Goal: Task Accomplishment & Management: Manage account settings

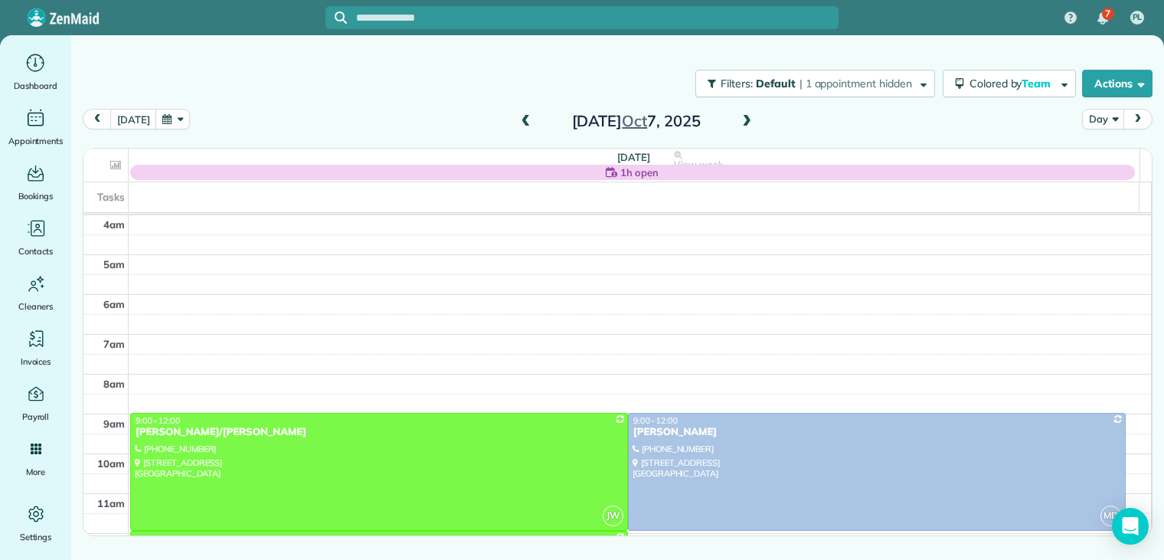
scroll to position [120, 0]
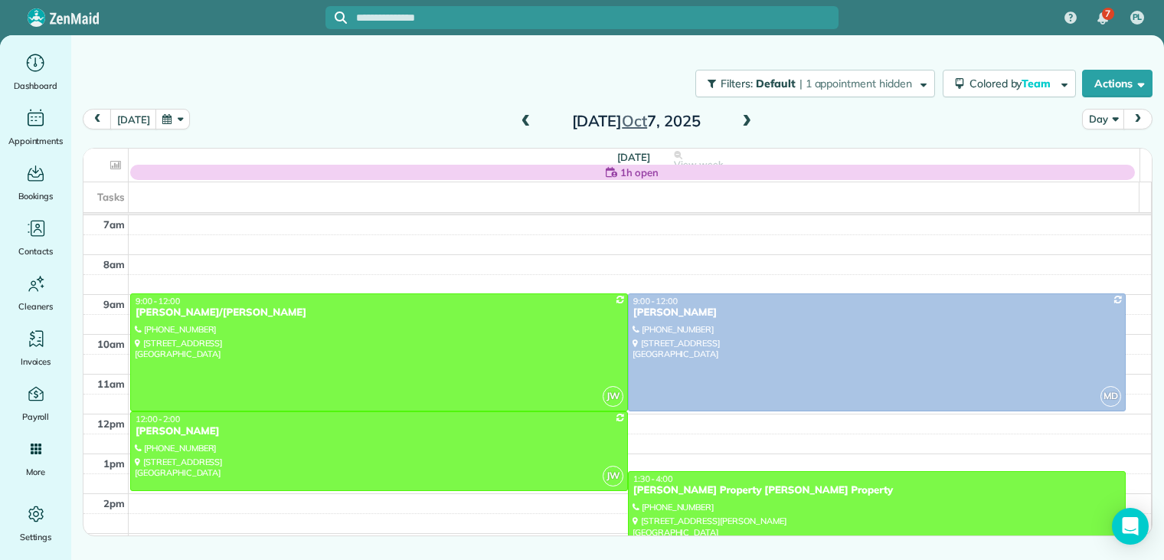
click at [744, 122] on span at bounding box center [747, 122] width 17 height 14
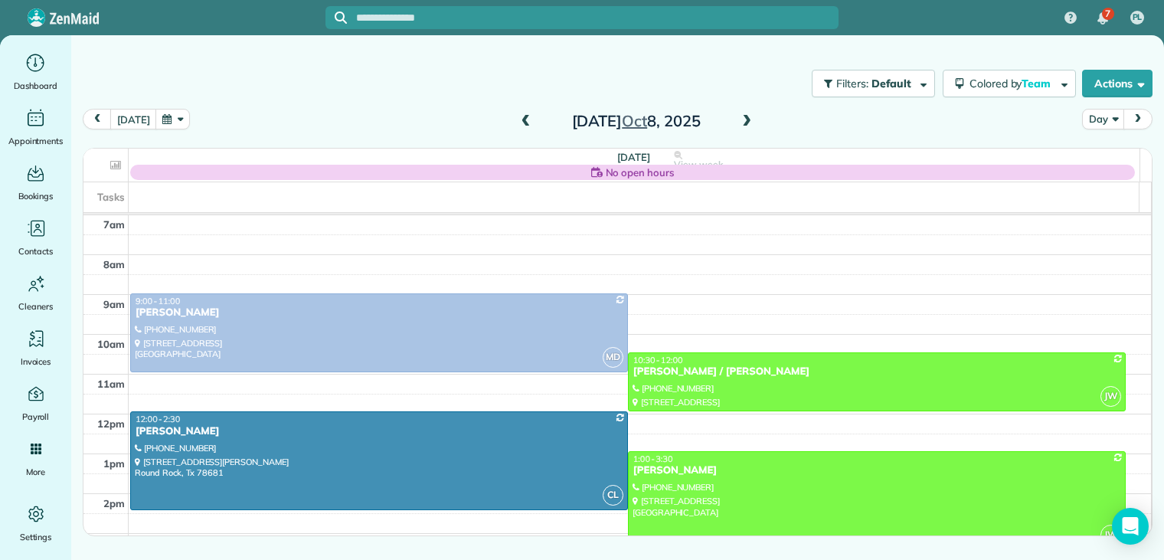
click at [744, 122] on span at bounding box center [747, 122] width 17 height 14
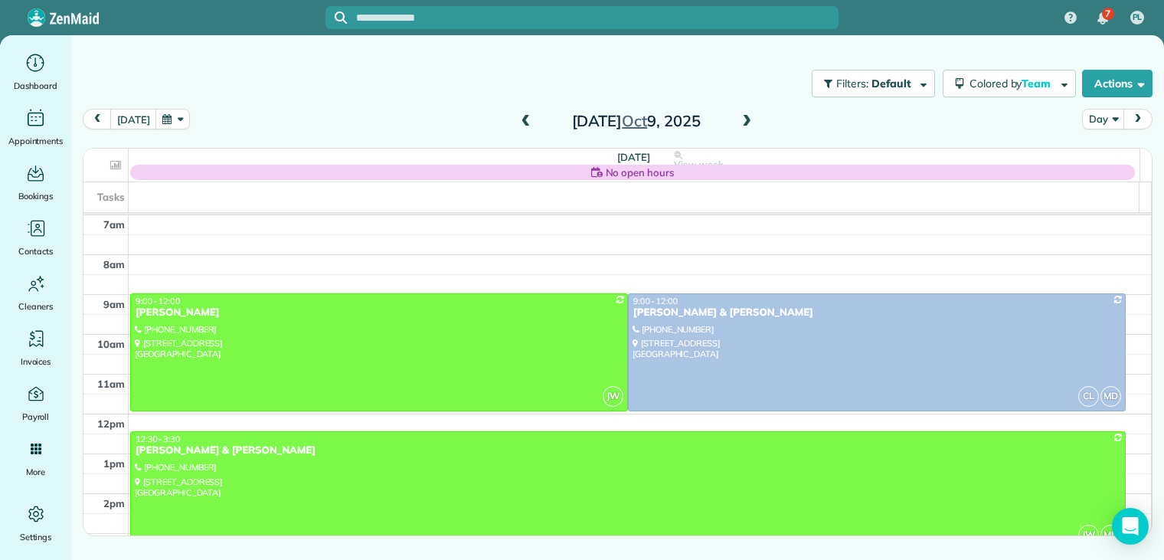
click at [744, 122] on span at bounding box center [747, 122] width 17 height 14
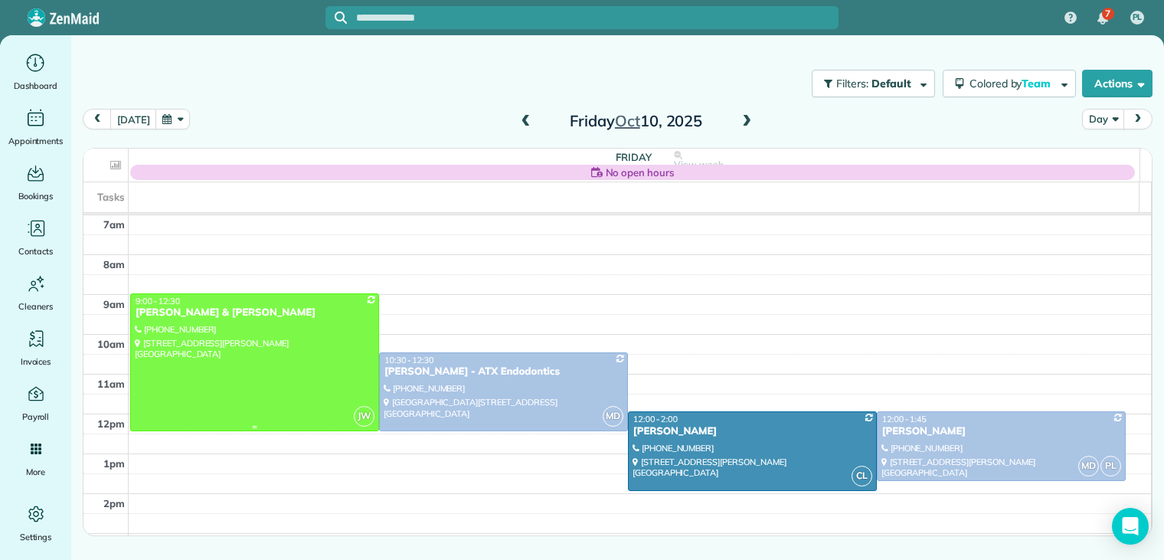
click at [233, 312] on div "Dan & Jasmine Kimmitt" at bounding box center [255, 312] width 240 height 13
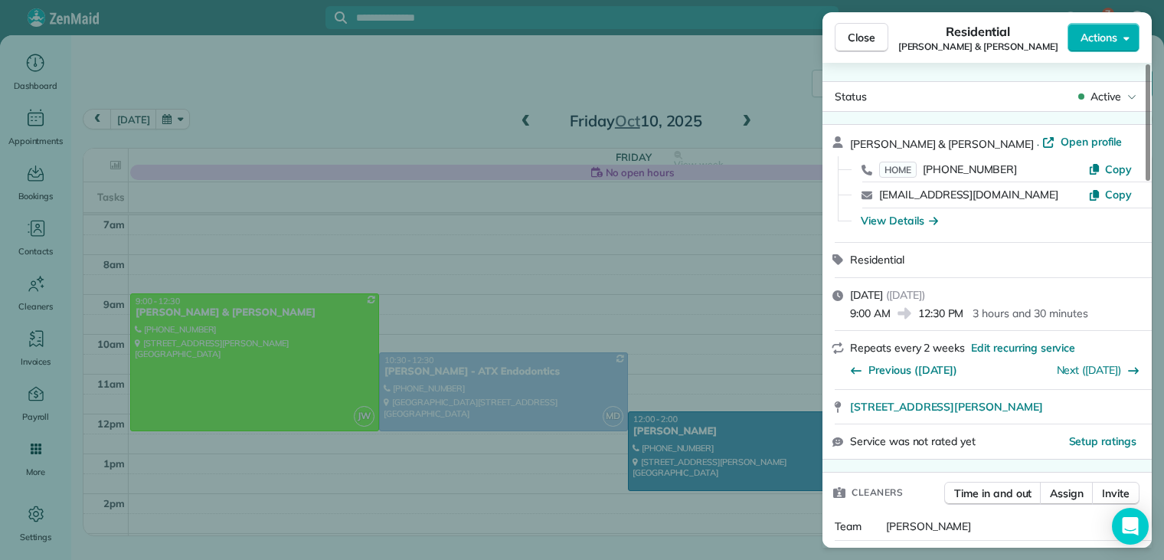
scroll to position [77, 0]
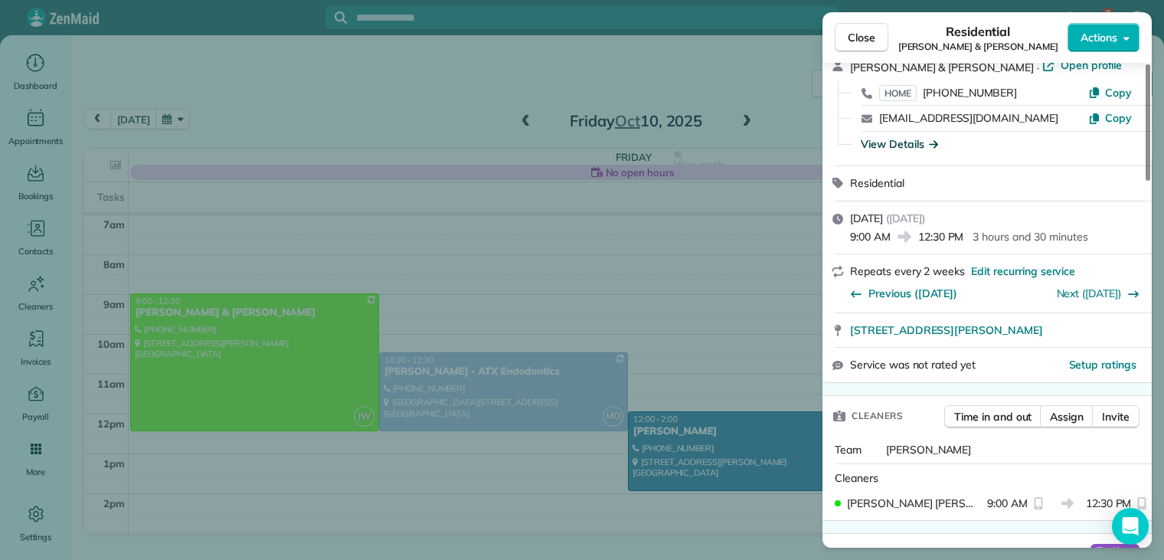
click at [933, 142] on icon "button" at bounding box center [933, 143] width 9 height 15
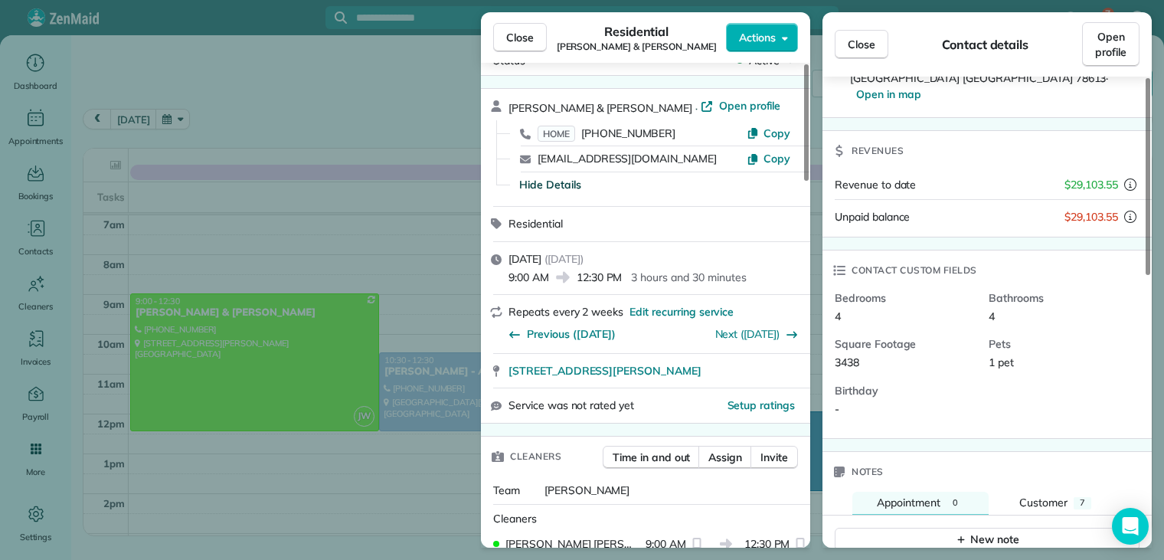
scroll to position [0, 0]
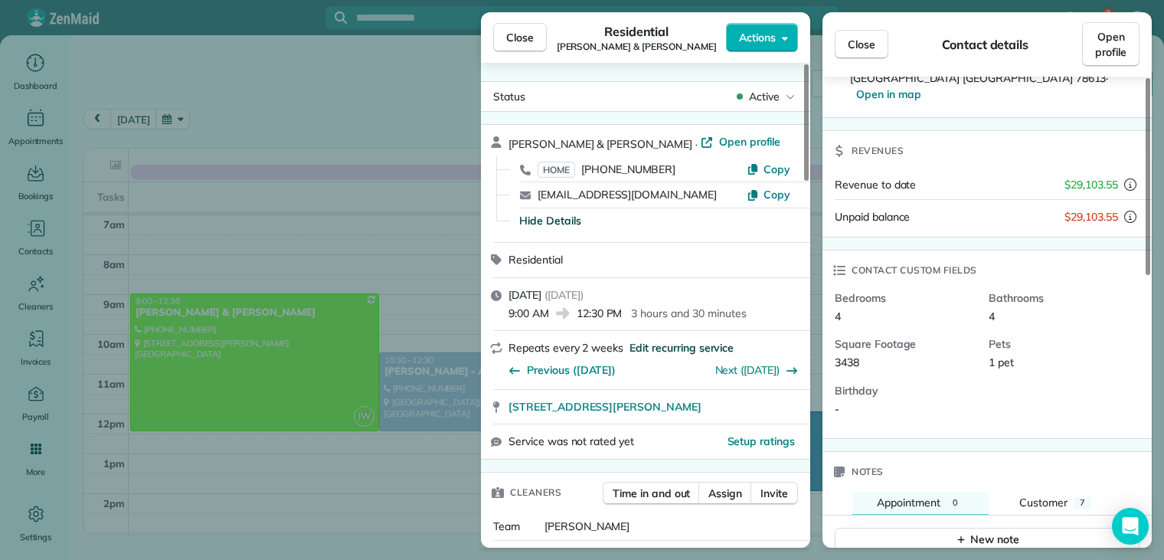
click at [710, 342] on span "Edit recurring service" at bounding box center [682, 347] width 104 height 15
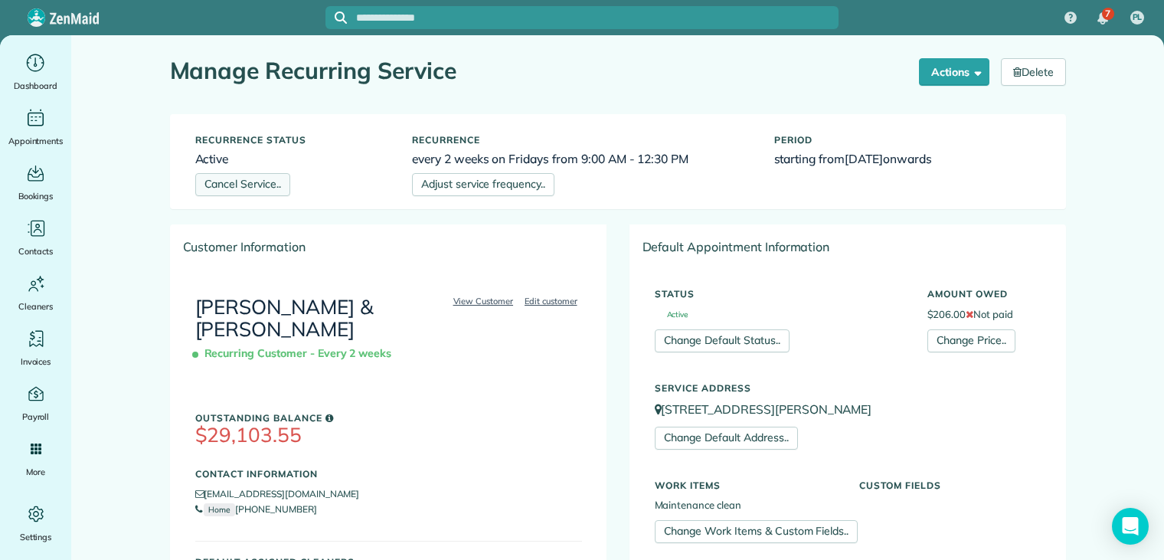
click at [256, 182] on link "Cancel Service.." at bounding box center [242, 184] width 95 height 23
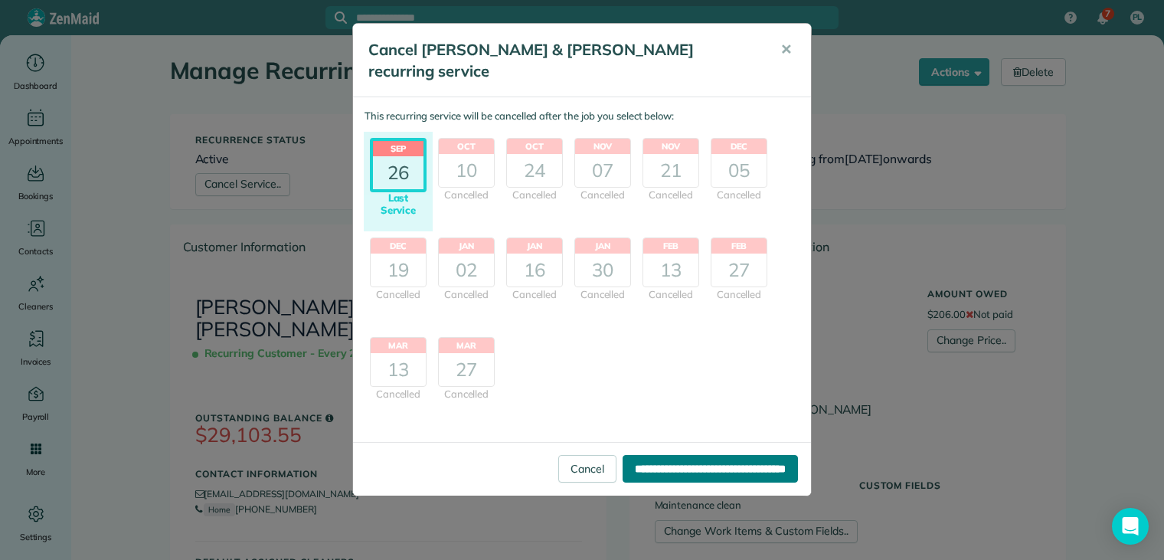
click at [637, 455] on input "**********" at bounding box center [710, 469] width 175 height 28
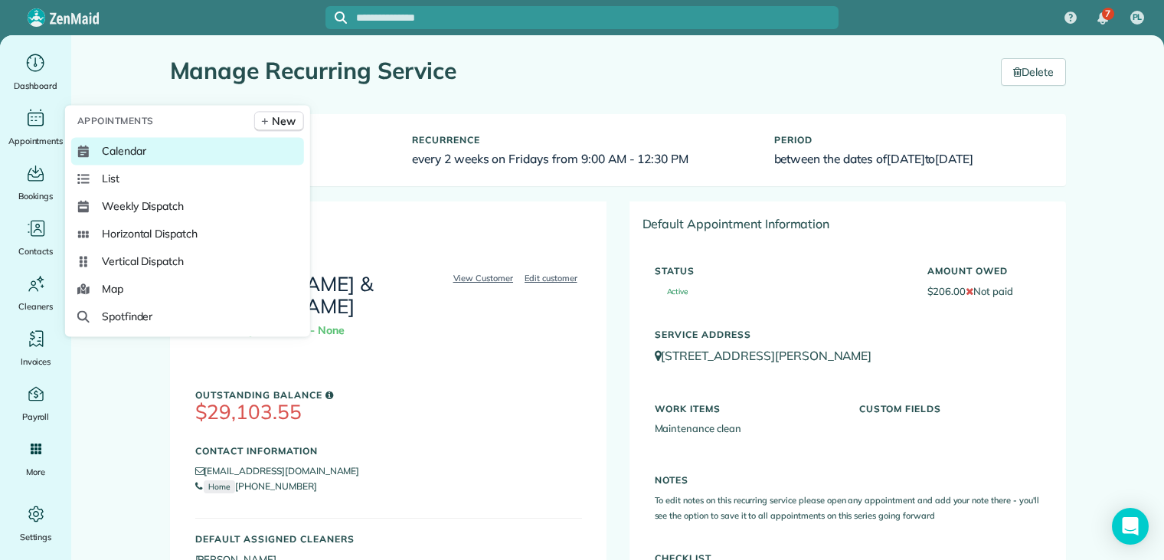
click at [139, 152] on span "Calendar" at bounding box center [124, 150] width 44 height 15
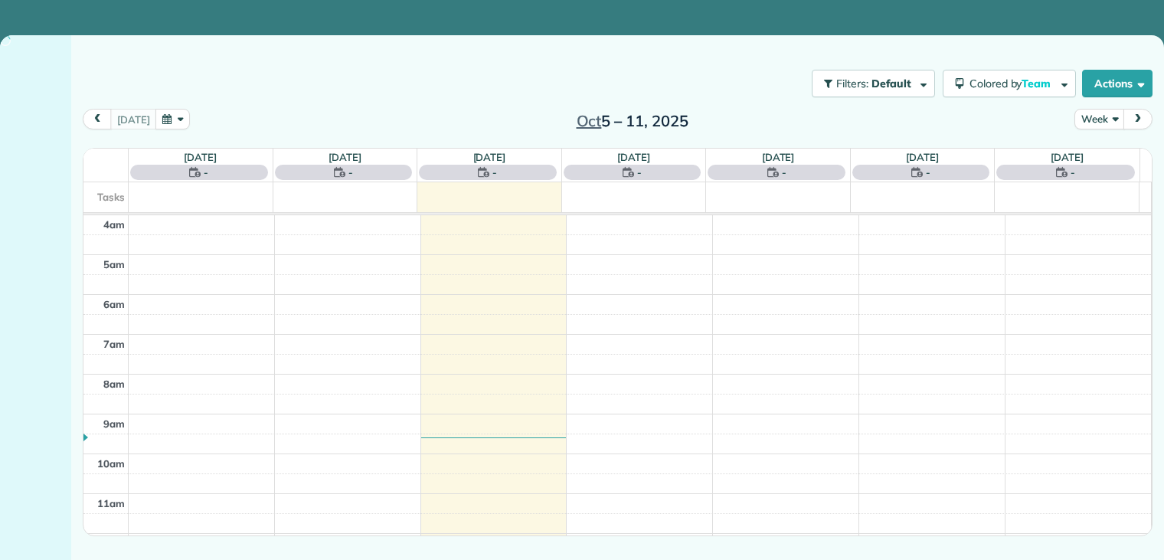
scroll to position [120, 0]
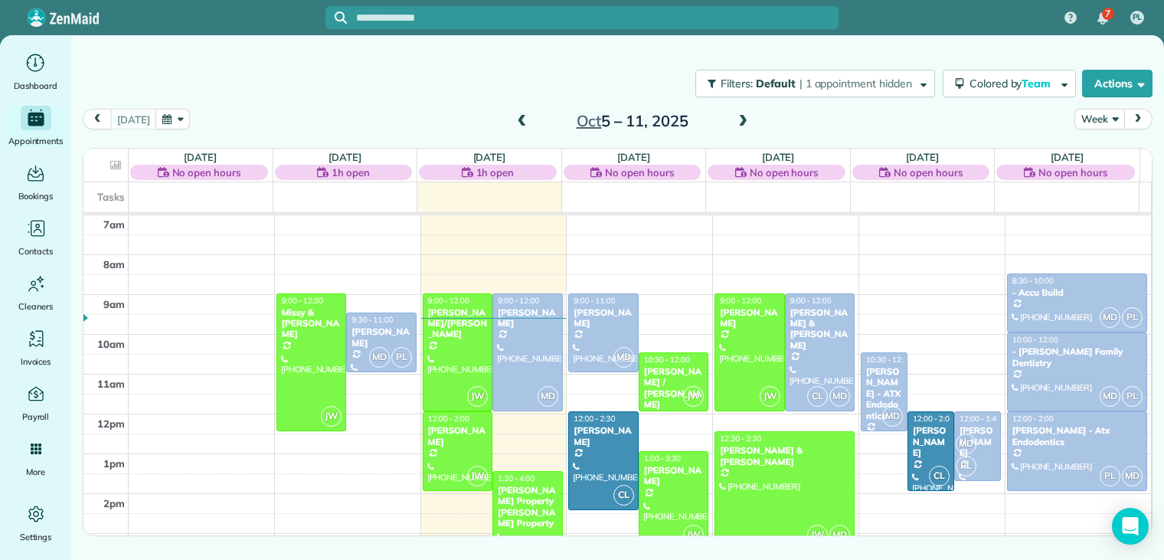
click at [1097, 118] on button "Week" at bounding box center [1100, 119] width 50 height 21
click at [1094, 152] on link "Day" at bounding box center [1136, 154] width 121 height 31
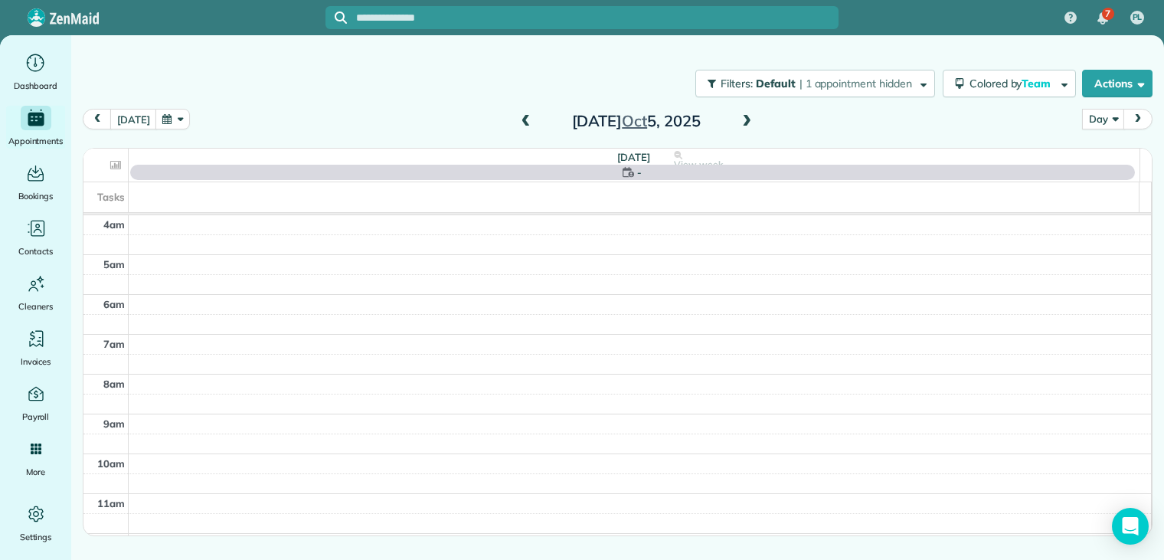
scroll to position [120, 0]
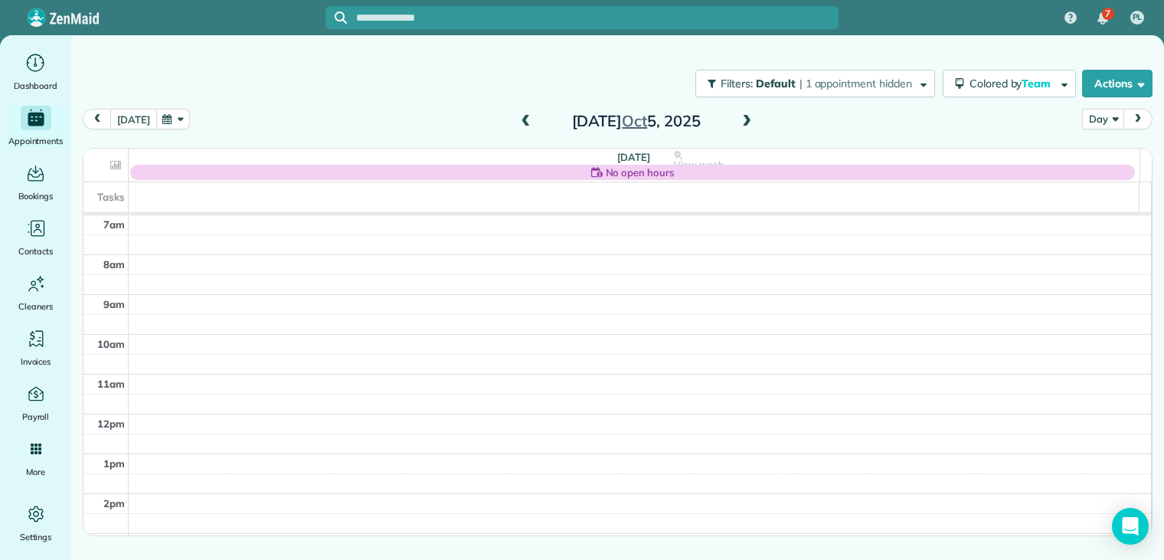
click at [133, 122] on button "today" at bounding box center [133, 119] width 46 height 21
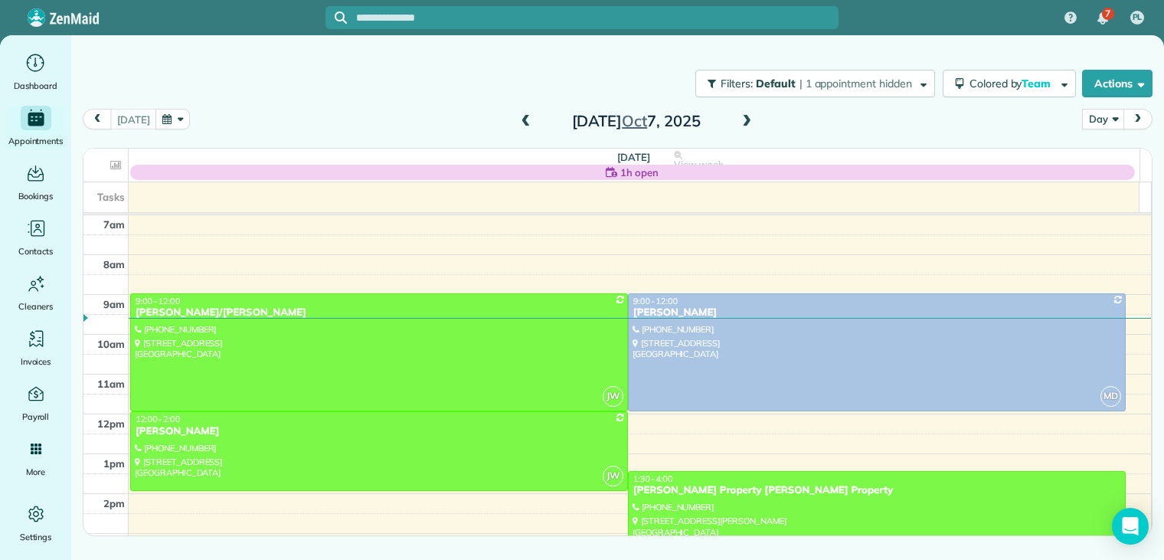
click at [745, 123] on span at bounding box center [747, 122] width 17 height 14
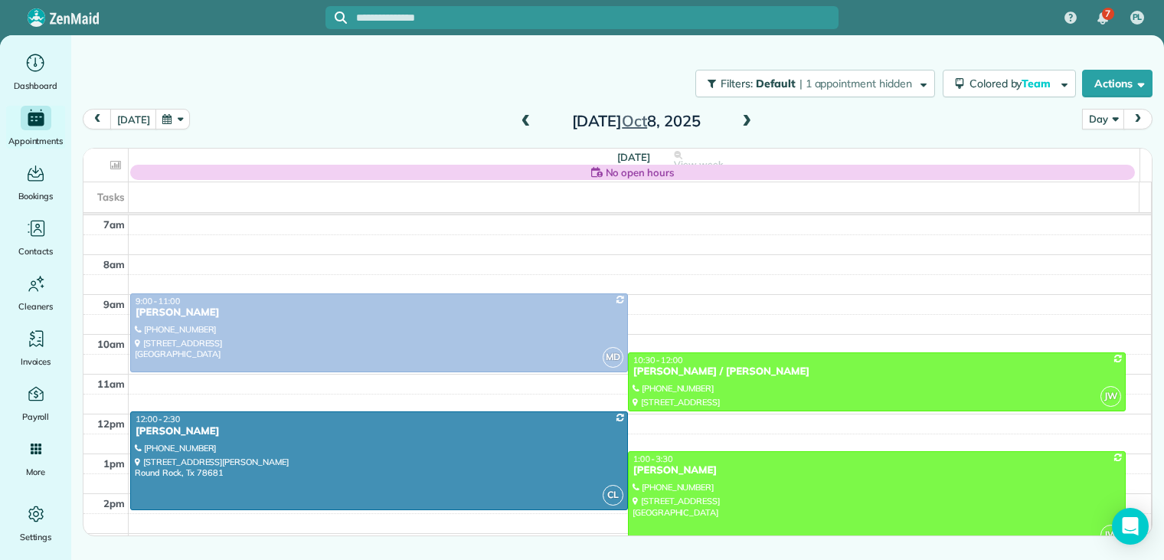
click at [745, 123] on span at bounding box center [747, 122] width 17 height 14
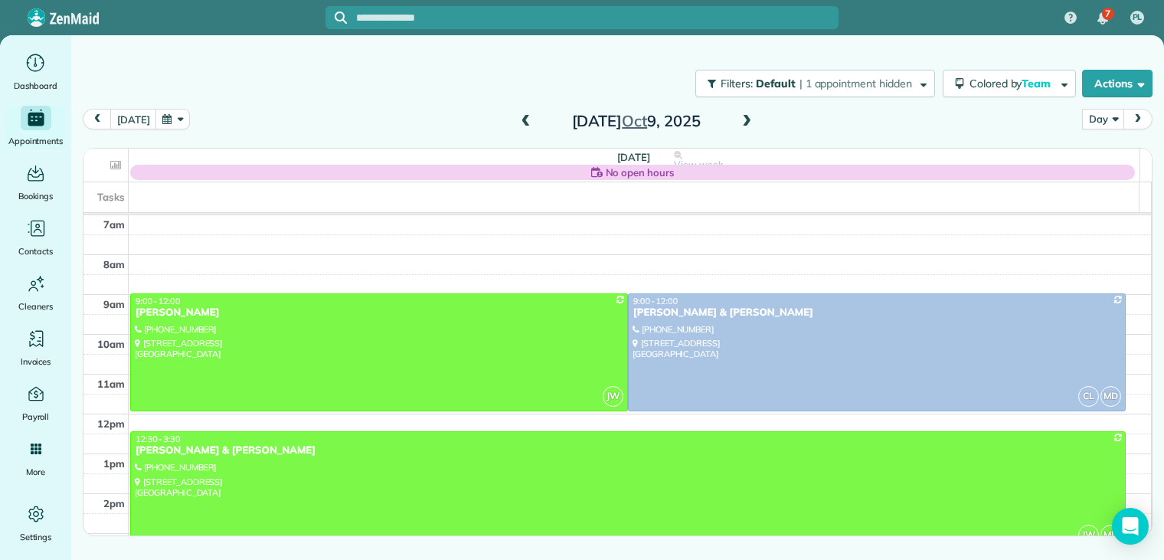
click at [745, 123] on span at bounding box center [747, 122] width 17 height 14
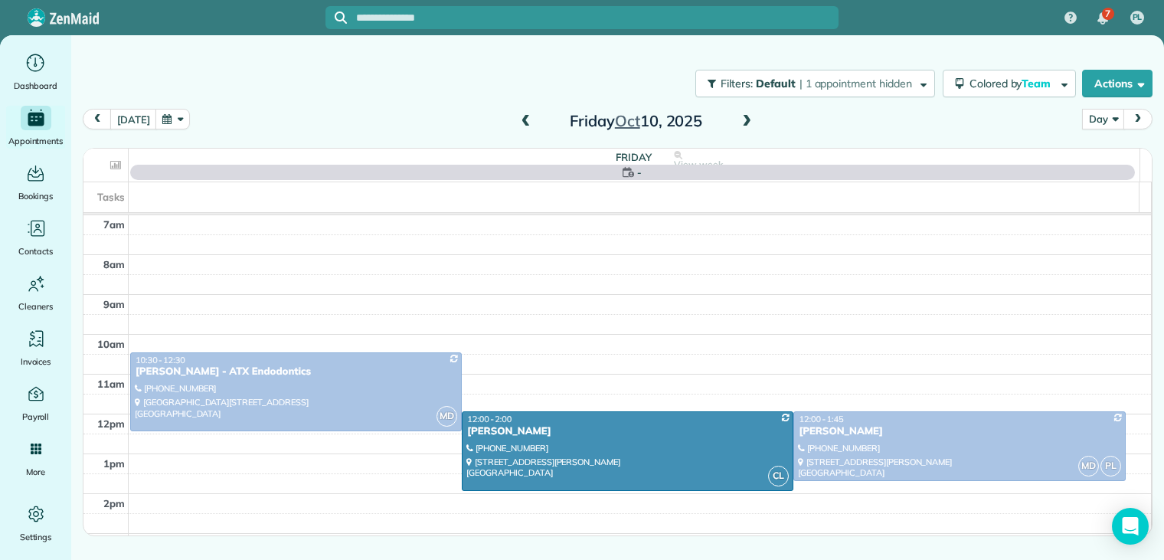
click at [745, 123] on span at bounding box center [747, 122] width 17 height 14
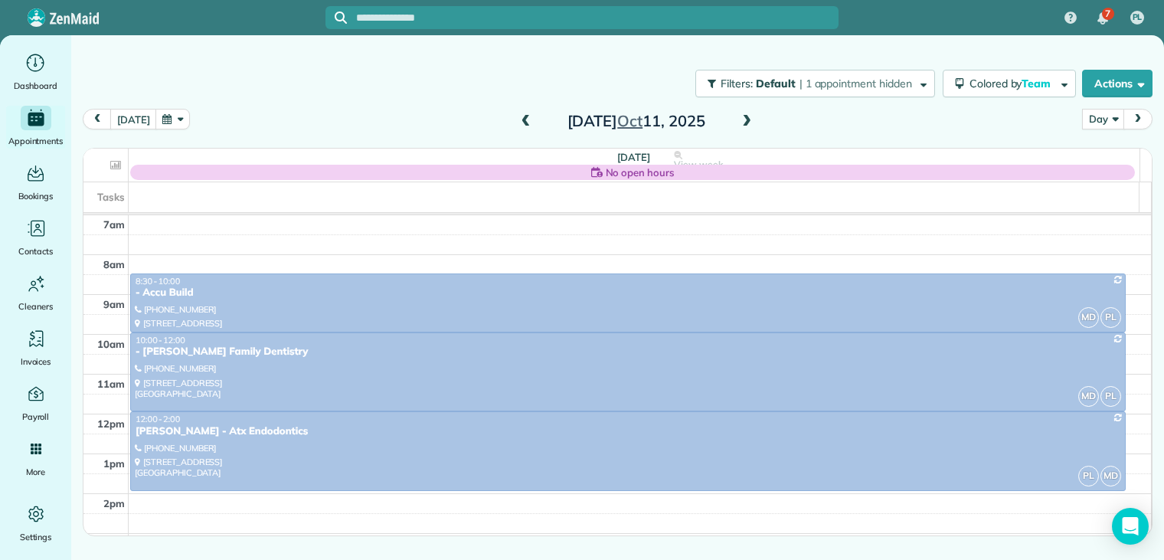
click at [524, 121] on span at bounding box center [526, 122] width 17 height 14
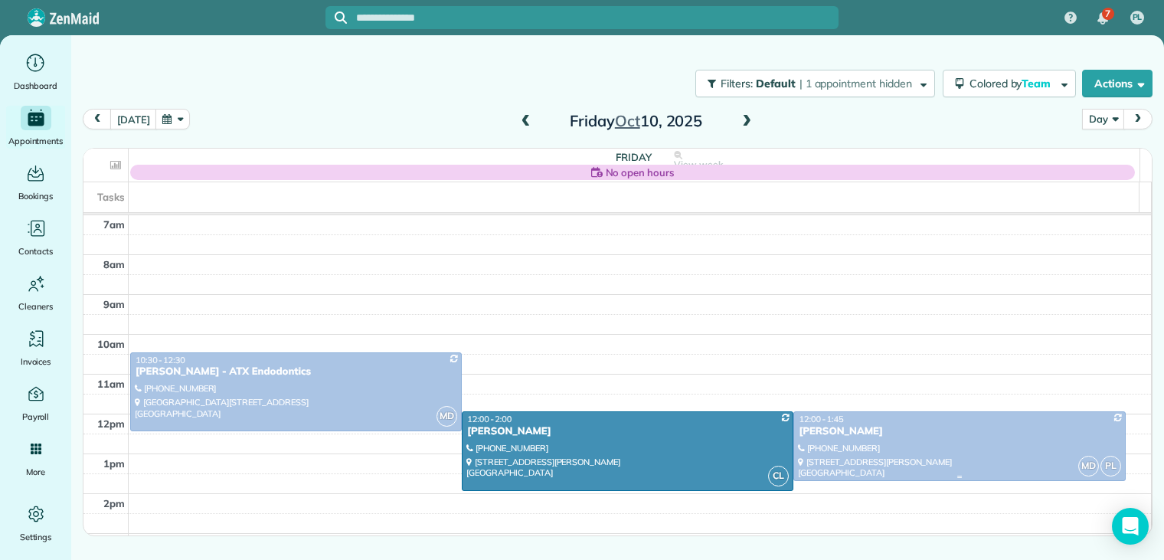
click at [821, 425] on div "[PERSON_NAME]" at bounding box center [959, 431] width 323 height 13
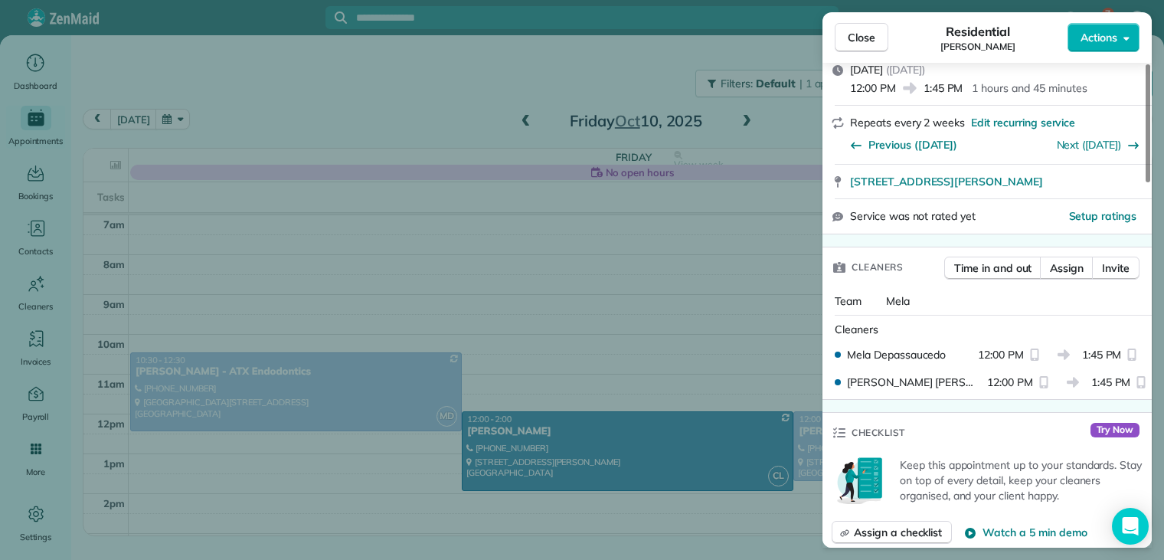
scroll to position [306, 0]
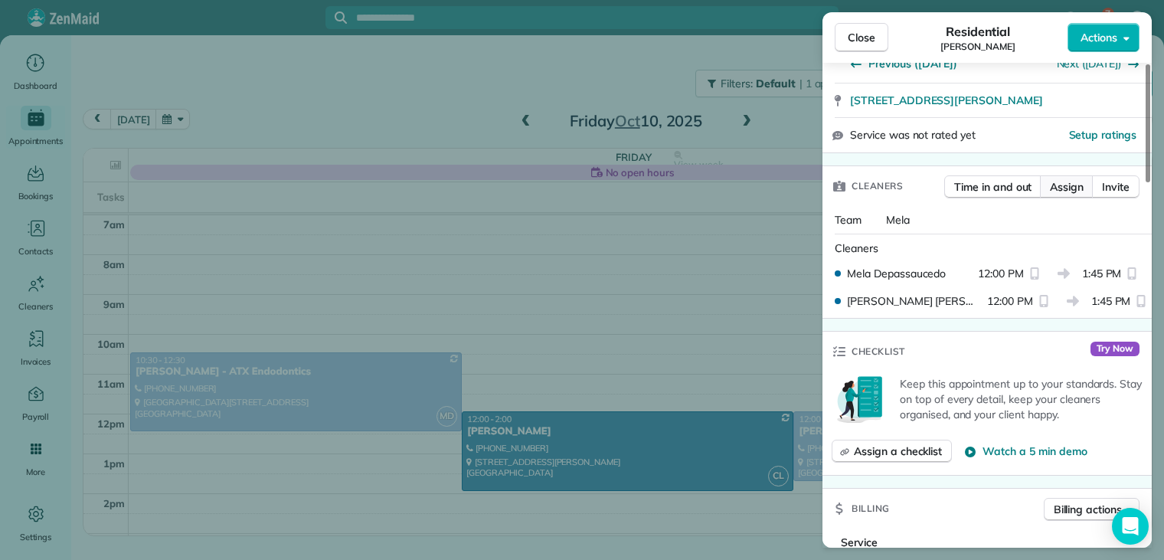
click at [1070, 185] on span "Assign" at bounding box center [1067, 186] width 34 height 15
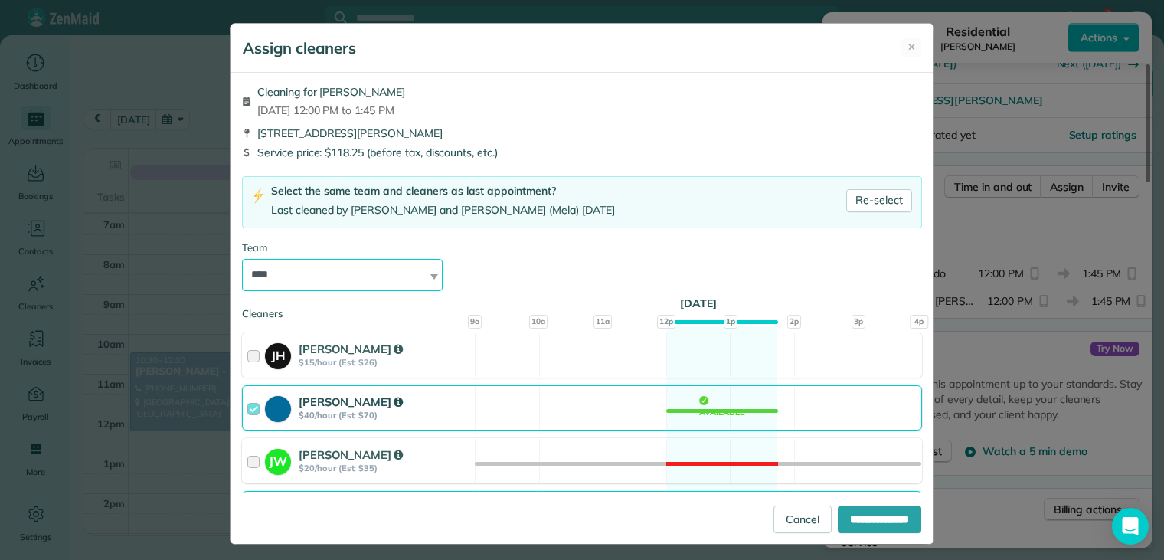
click at [316, 275] on select "**********" at bounding box center [342, 275] width 201 height 32
select select "*****"
click at [242, 259] on select "**********" at bounding box center [342, 275] width 201 height 32
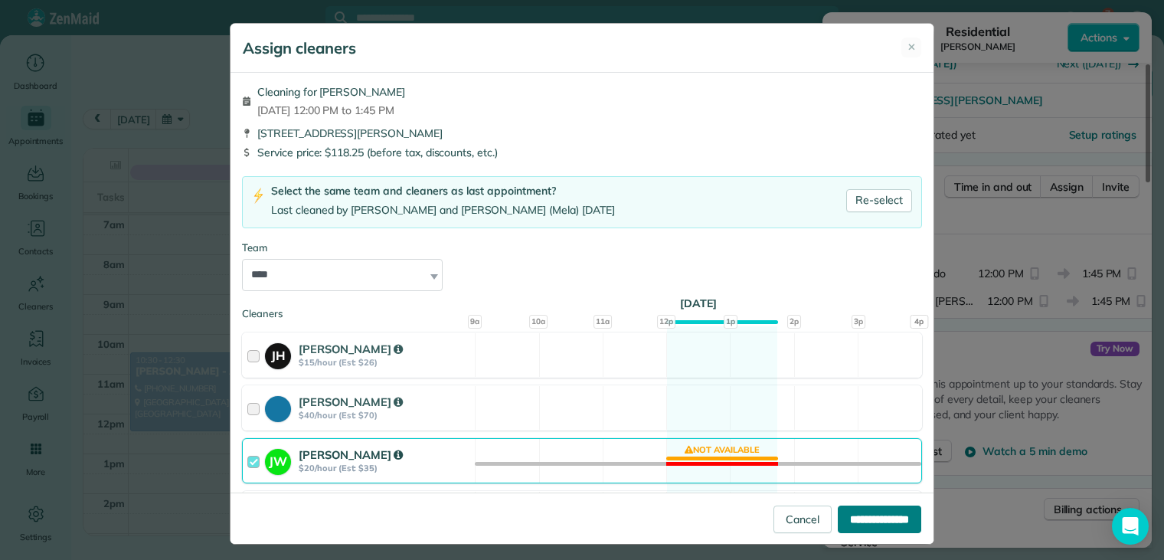
click at [866, 517] on input "**********" at bounding box center [880, 520] width 84 height 28
type input "**********"
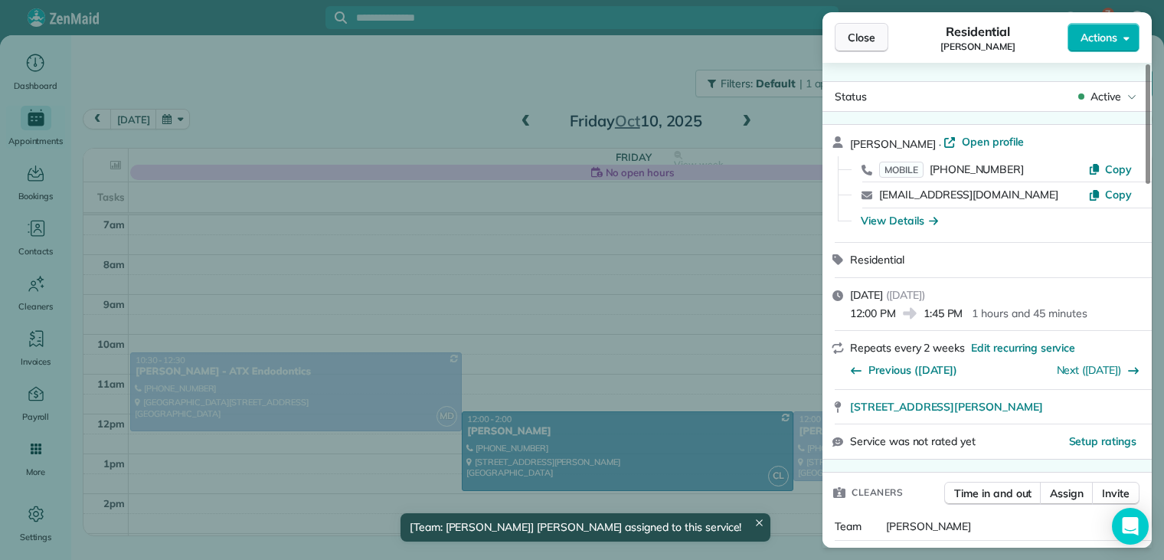
click at [871, 30] on span "Close" at bounding box center [862, 37] width 28 height 15
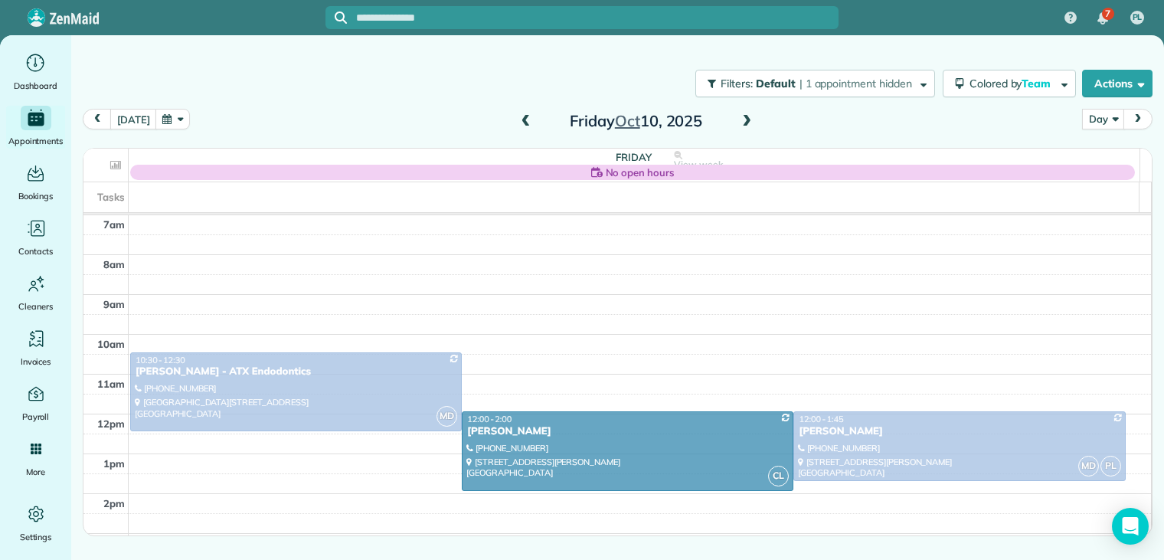
click at [835, 437] on td at bounding box center [640, 444] width 1023 height 20
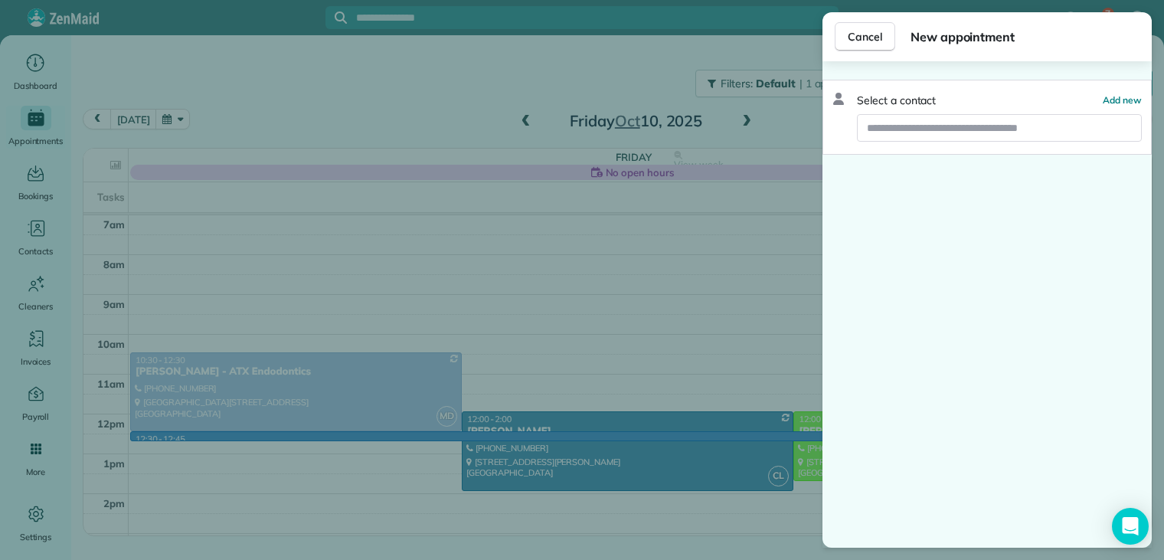
click at [775, 53] on div "Cancel New appointment Select a contact Add new" at bounding box center [582, 280] width 1164 height 560
click at [775, 53] on div at bounding box center [582, 280] width 1164 height 560
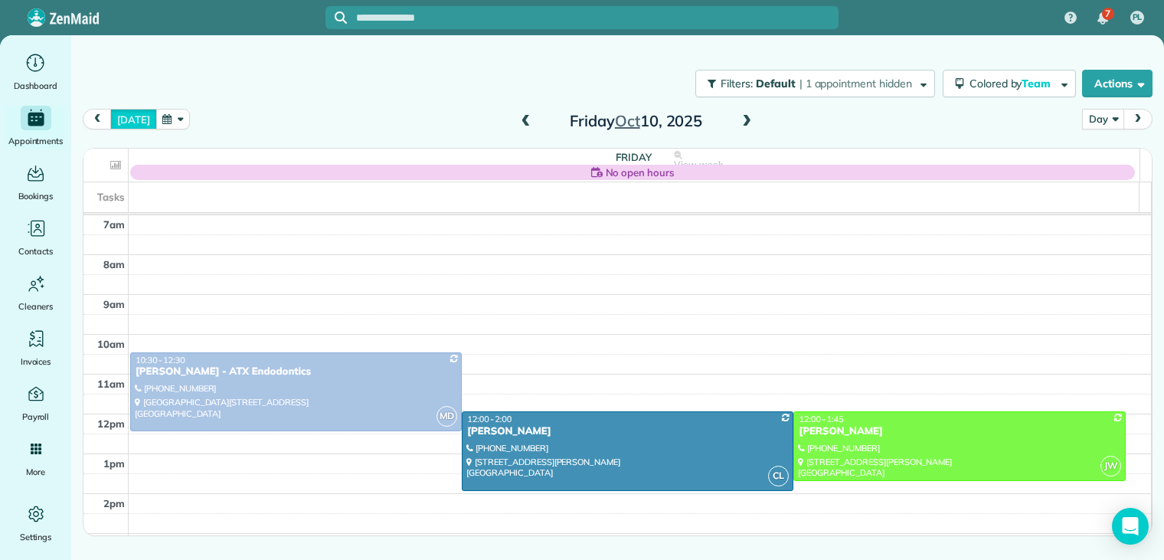
click at [132, 119] on button "today" at bounding box center [133, 119] width 46 height 21
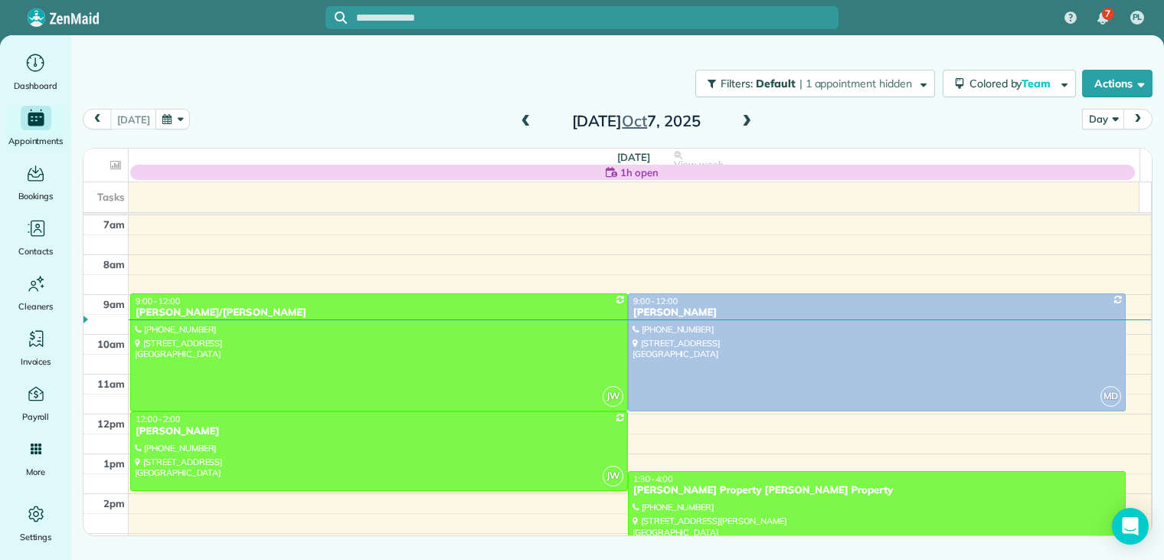
click at [745, 122] on span at bounding box center [747, 122] width 17 height 14
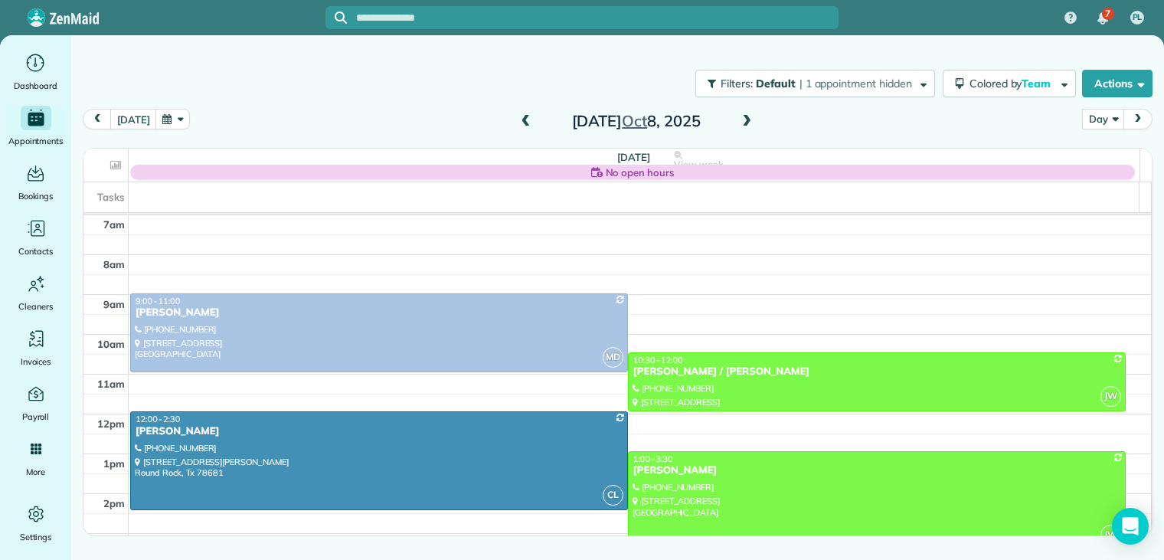
click at [745, 120] on span at bounding box center [747, 122] width 17 height 14
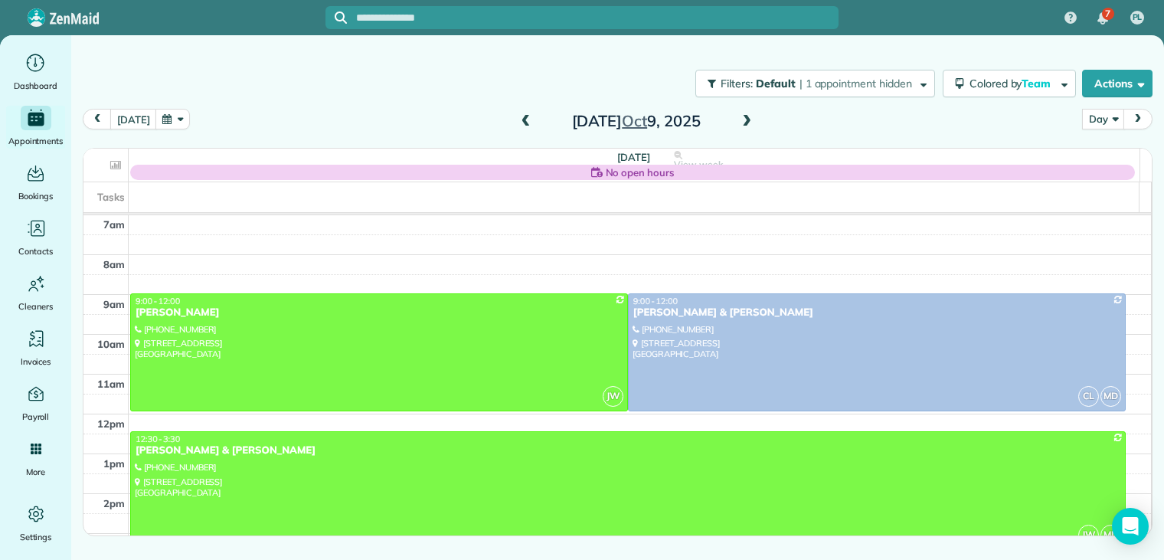
click at [748, 121] on span at bounding box center [747, 122] width 17 height 14
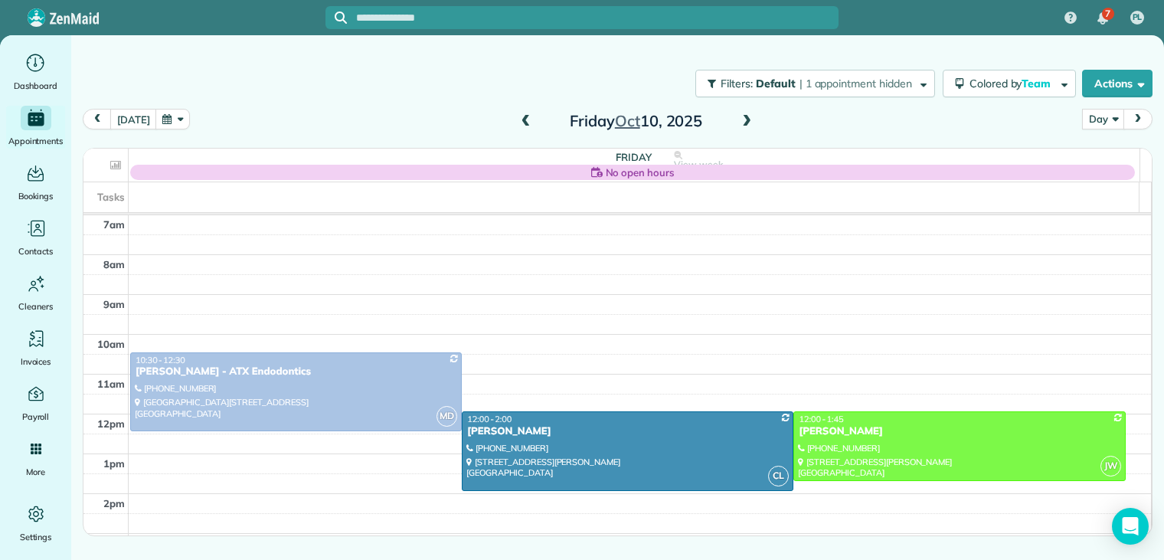
click at [748, 120] on span at bounding box center [747, 122] width 17 height 14
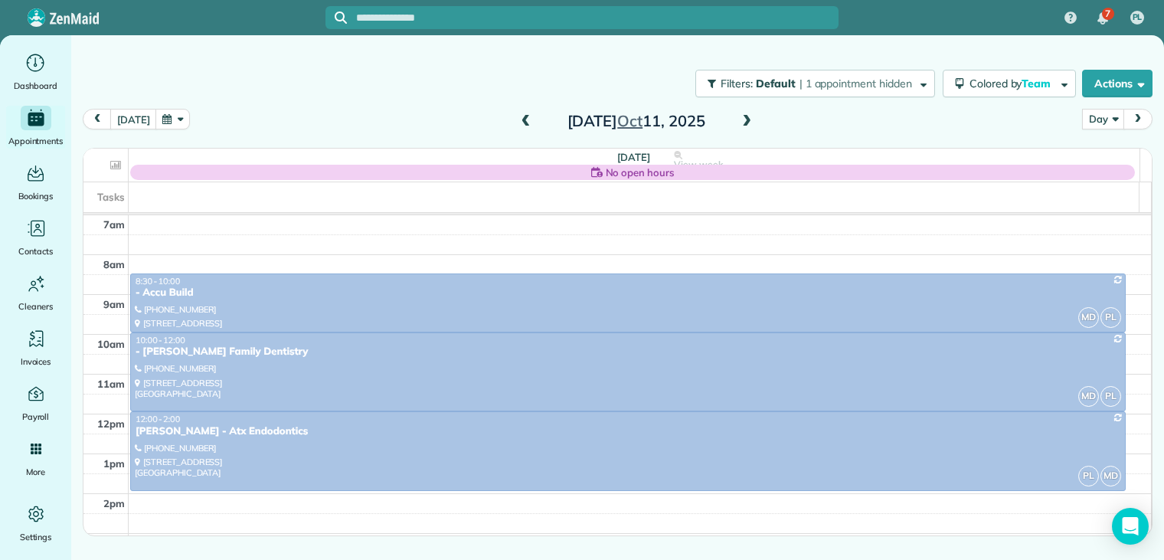
click at [748, 120] on span at bounding box center [747, 122] width 17 height 14
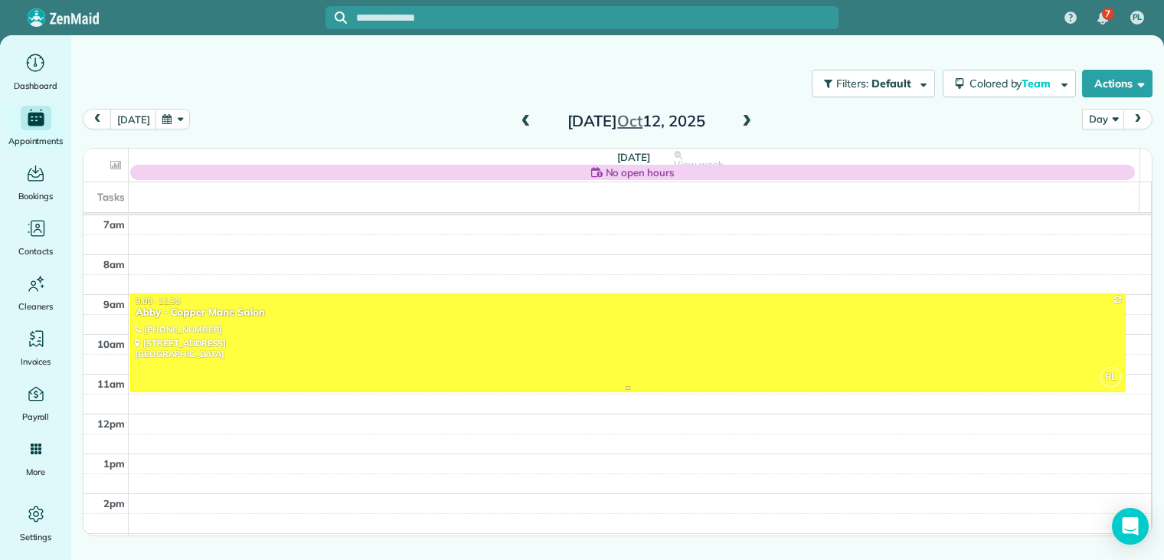
click at [254, 319] on div at bounding box center [628, 342] width 994 height 97
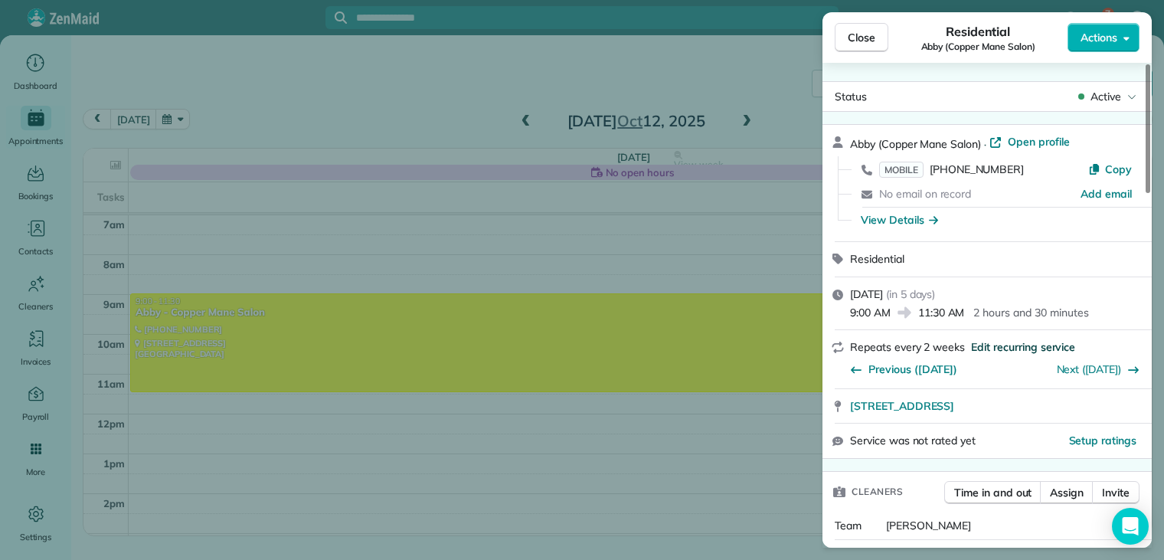
click at [1001, 342] on span "Edit recurring service" at bounding box center [1023, 346] width 104 height 15
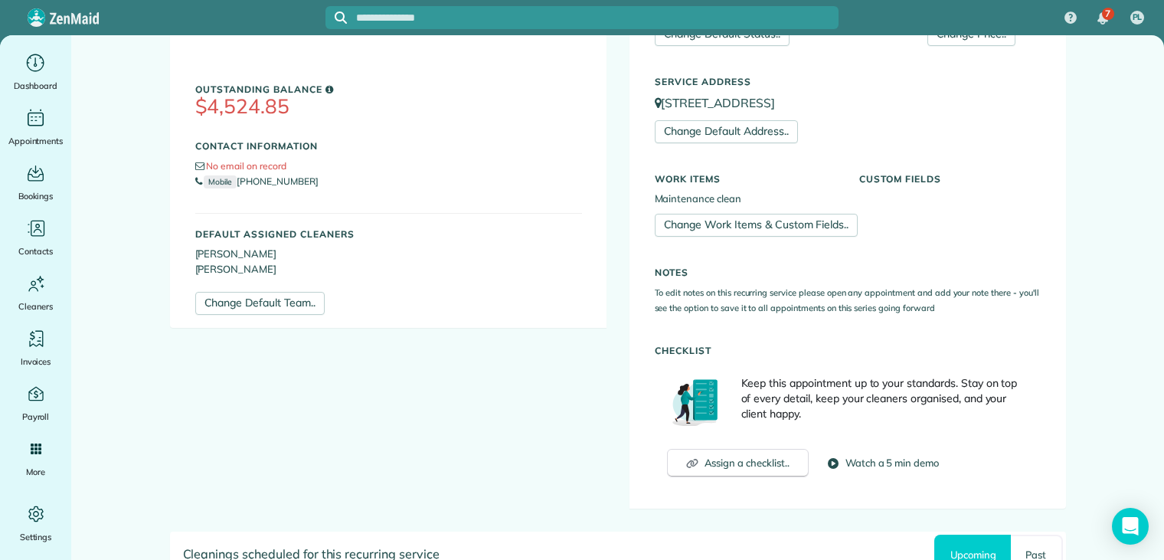
scroll to position [536, 0]
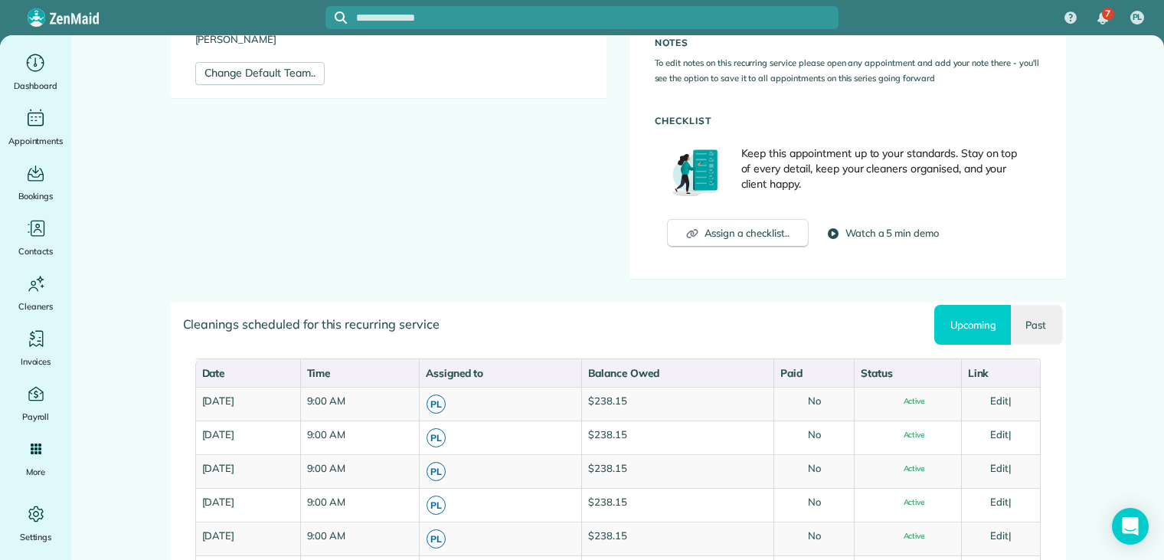
click at [1023, 318] on link "Past" at bounding box center [1036, 325] width 51 height 40
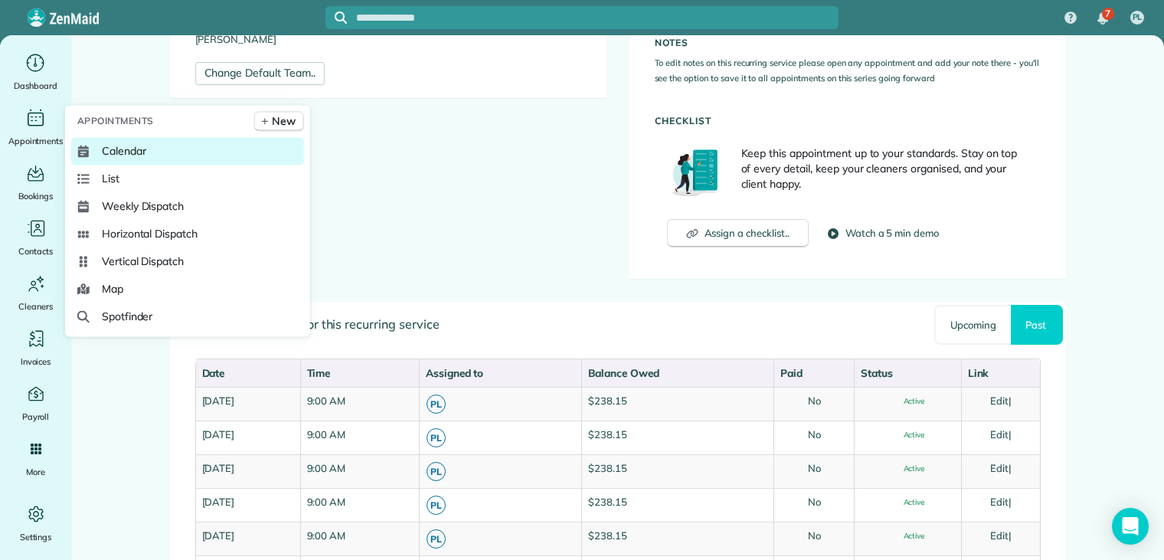
click at [113, 152] on span "Calendar" at bounding box center [124, 150] width 44 height 15
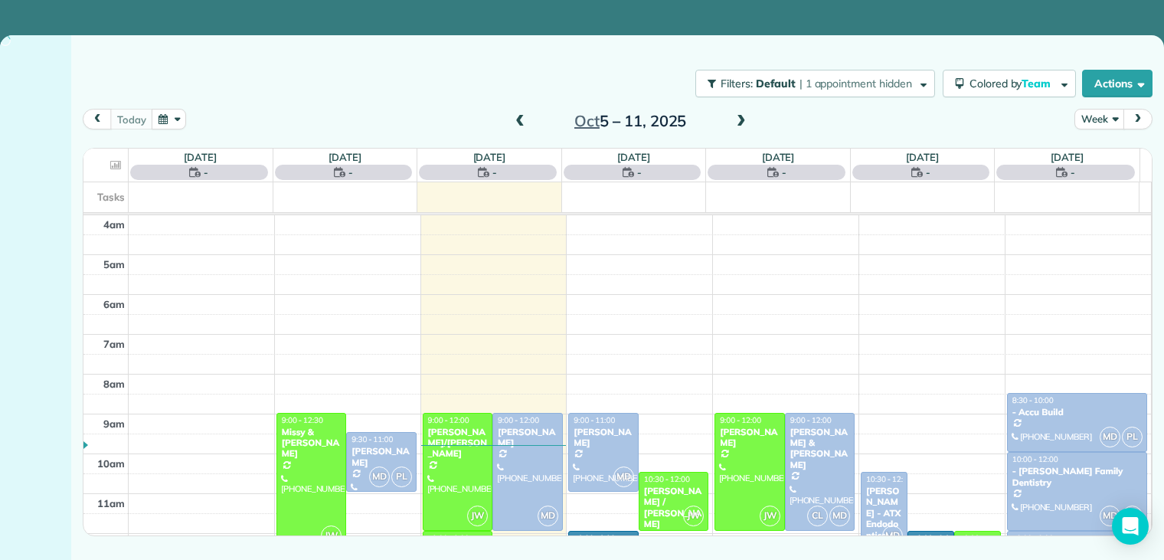
scroll to position [120, 0]
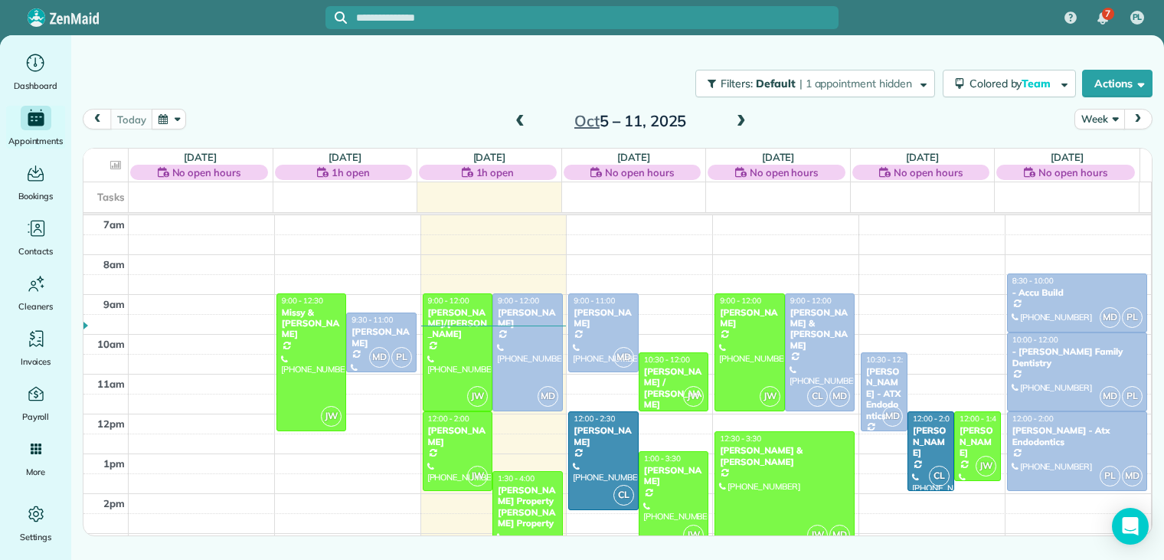
click at [1103, 116] on button "Week" at bounding box center [1100, 119] width 50 height 21
click at [1105, 151] on link "Day" at bounding box center [1136, 154] width 121 height 31
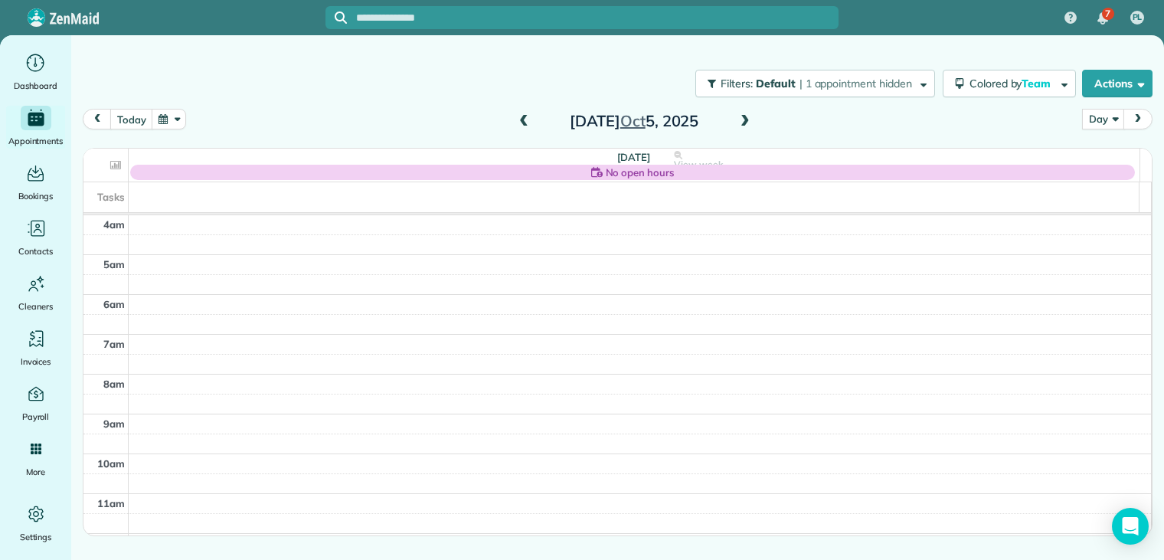
scroll to position [120, 0]
click at [165, 116] on button "button" at bounding box center [169, 119] width 35 height 21
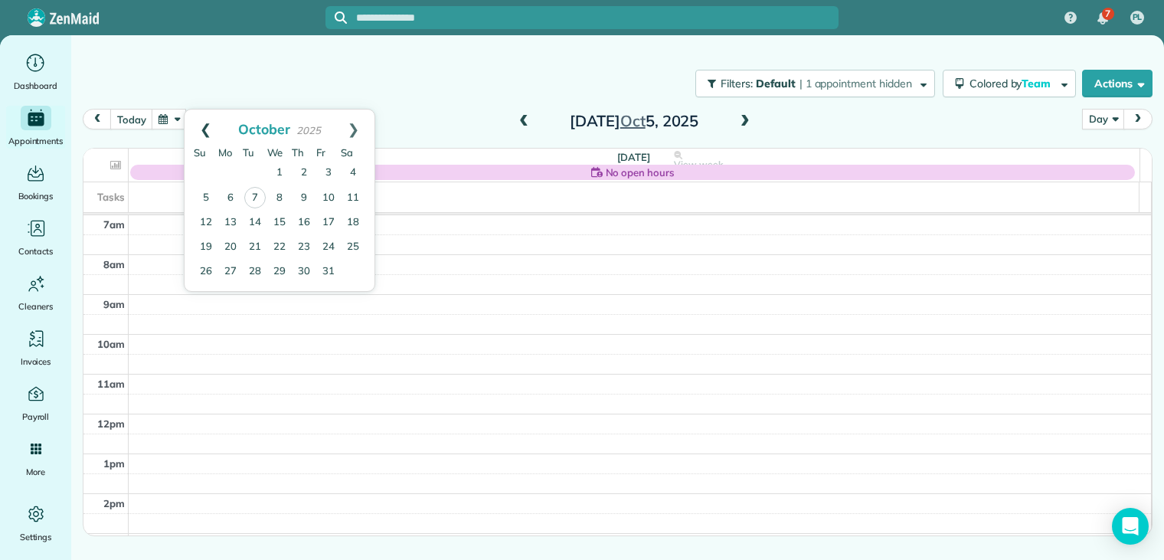
click at [205, 130] on link "Prev" at bounding box center [206, 129] width 42 height 38
click at [208, 270] on link "28" at bounding box center [206, 271] width 25 height 25
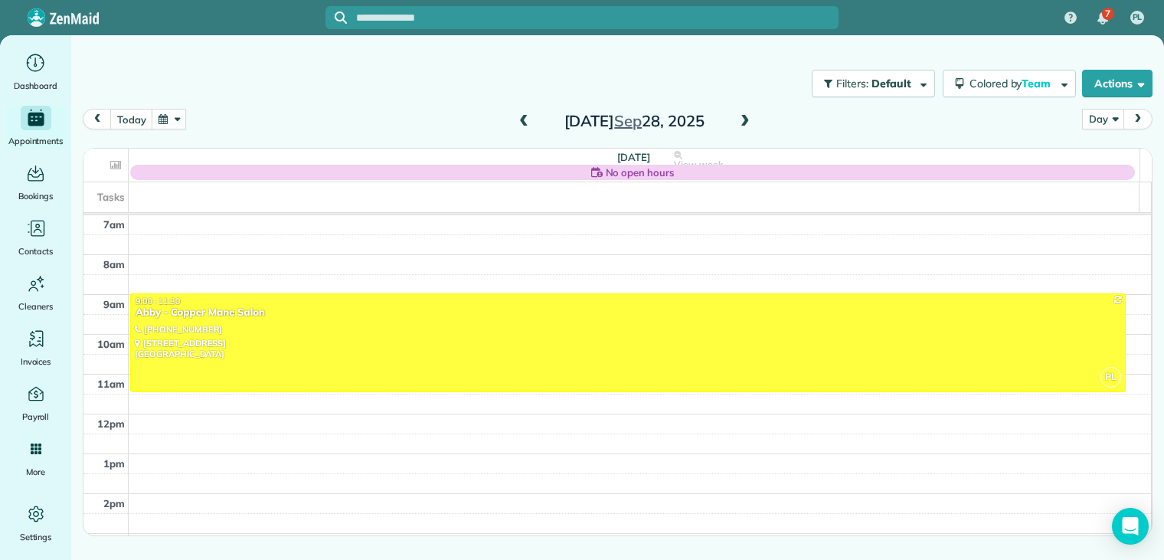
click at [202, 156] on th "[DATE] No open hours View week $220.00 2.5 Man Hours 1 Appointments 0% Paid All…" at bounding box center [634, 166] width 1011 height 34
